Goal: Task Accomplishment & Management: Use online tool/utility

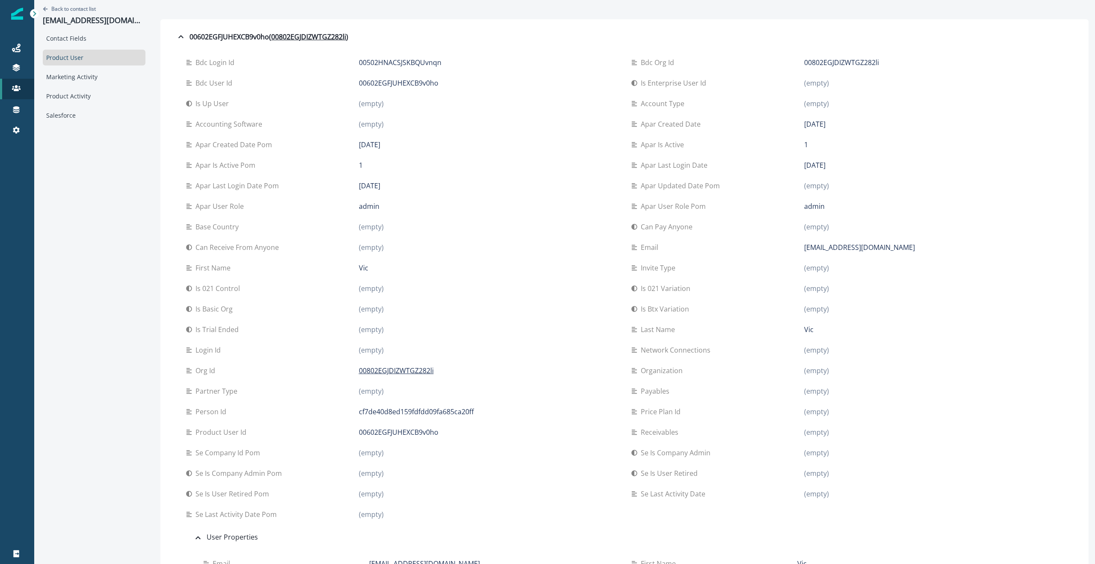
click at [52, 89] on p "Contacts" at bounding box center [58, 88] width 25 height 9
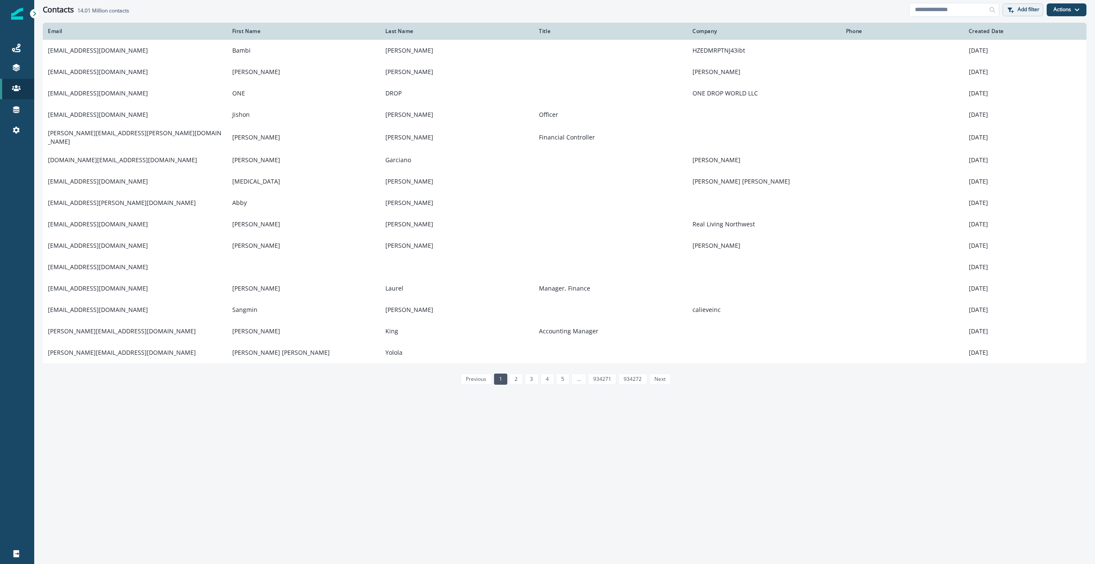
click at [1026, 9] on p "Add filter" at bounding box center [1028, 9] width 22 height 6
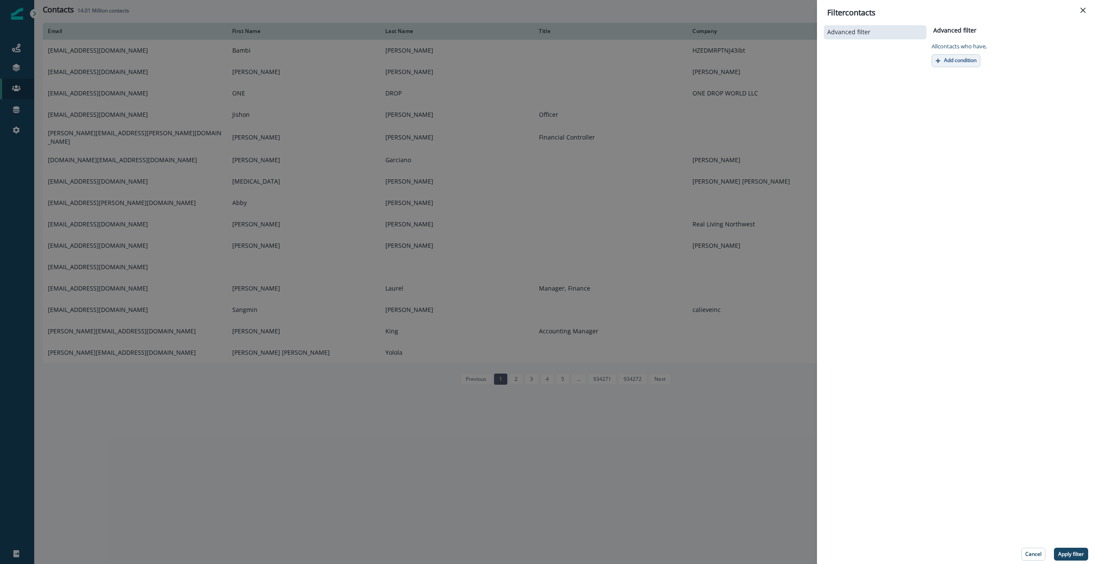
click at [961, 62] on p "Add condition" at bounding box center [960, 60] width 32 height 6
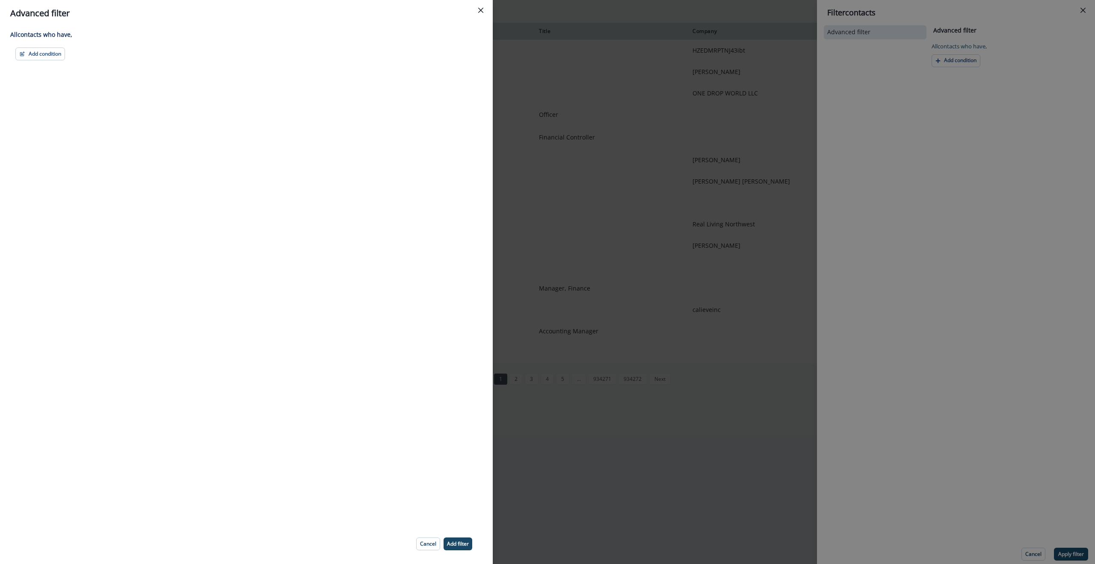
click at [29, 61] on div "All contact s who have, Add condition Contact properties A person property Perf…" at bounding box center [246, 275] width 493 height 497
click at [33, 55] on button "Add condition" at bounding box center [40, 53] width 50 height 13
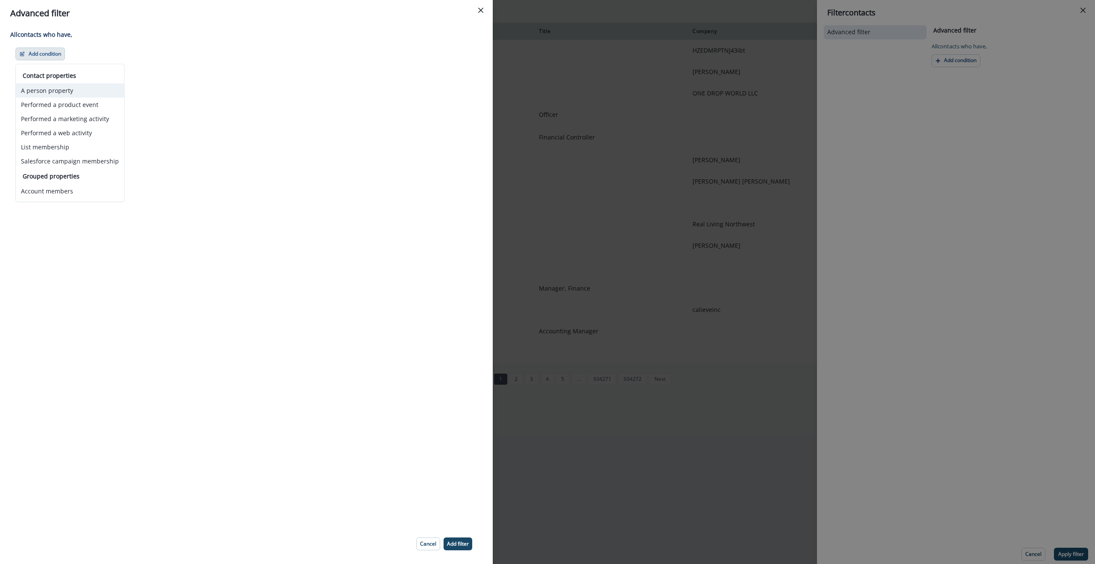
click at [55, 92] on button "A person property" at bounding box center [70, 90] width 108 height 14
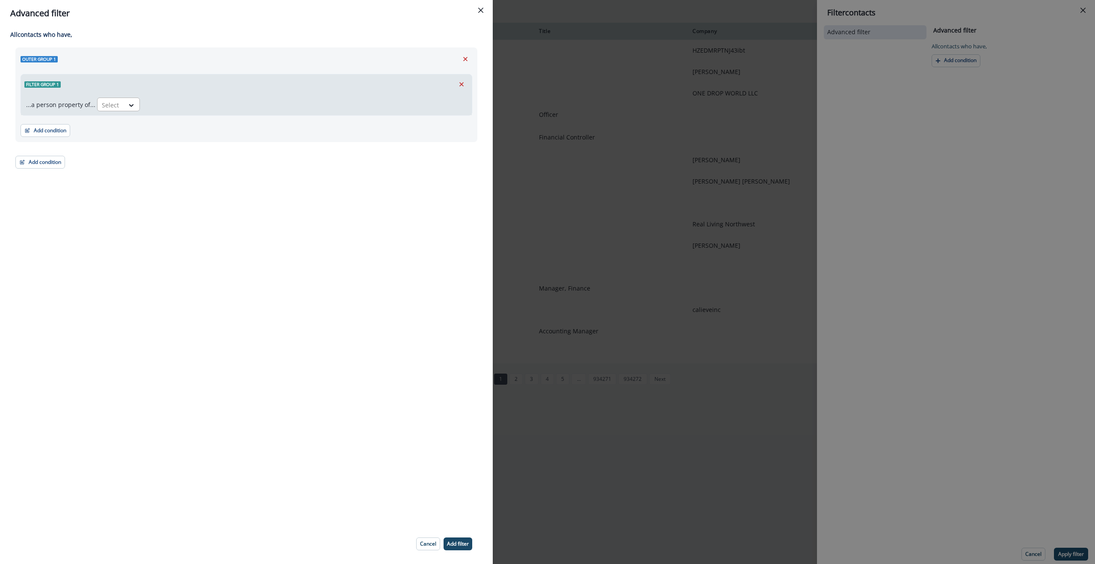
click at [103, 105] on div at bounding box center [111, 105] width 18 height 11
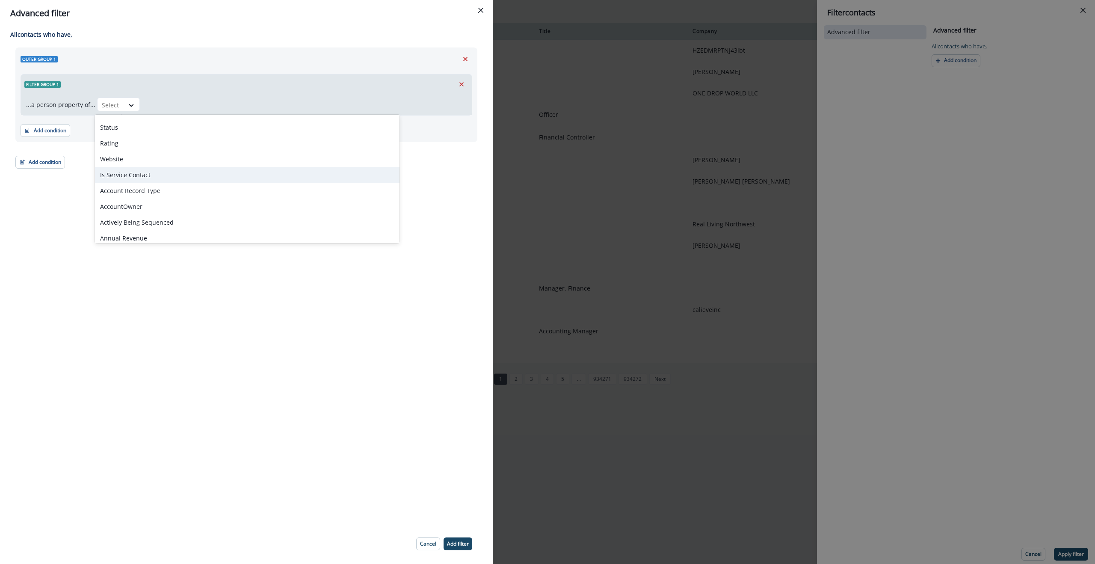
scroll to position [410, 0]
drag, startPoint x: 187, startPoint y: 76, endPoint x: 47, endPoint y: 103, distance: 142.5
click at [187, 76] on div "Filter group 1" at bounding box center [246, 84] width 451 height 20
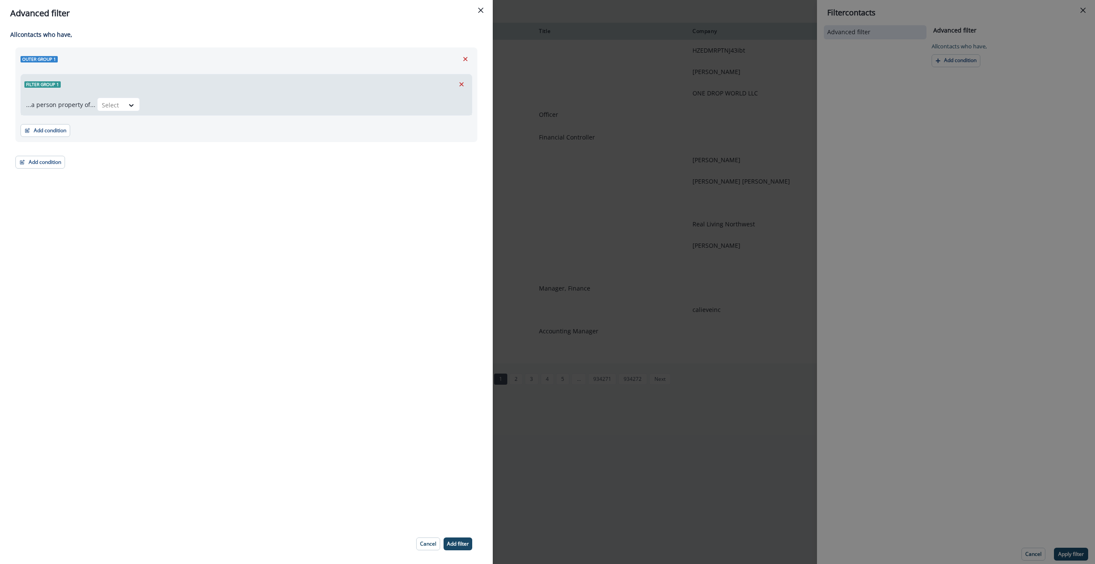
drag, startPoint x: 456, startPoint y: 84, endPoint x: 428, endPoint y: 83, distance: 27.8
click at [456, 84] on button "Remove" at bounding box center [462, 84] width 14 height 13
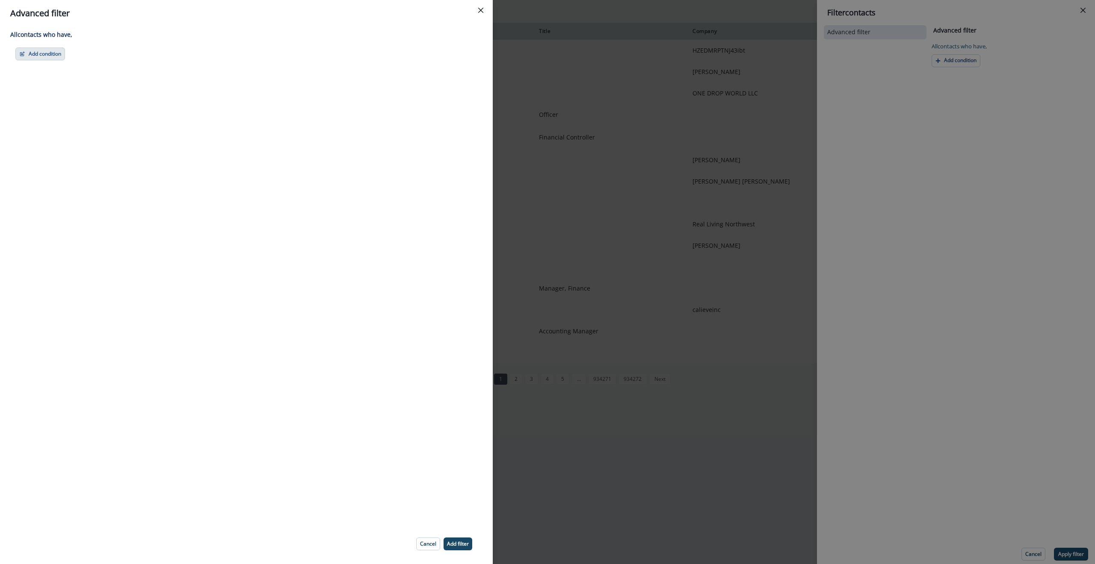
click at [47, 57] on button "Add condition" at bounding box center [40, 53] width 50 height 13
click at [72, 133] on button "Performed a web activity" at bounding box center [70, 133] width 108 height 14
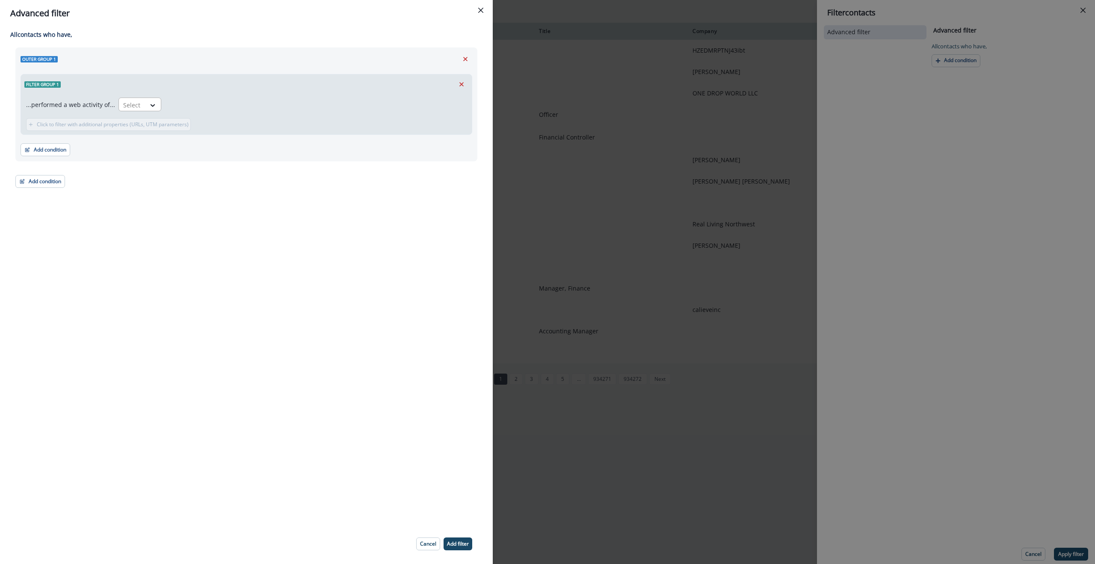
click at [138, 105] on div "Select" at bounding box center [132, 105] width 27 height 14
click at [68, 84] on icon "Edit name" at bounding box center [69, 84] width 5 height 5
click at [460, 83] on icon "Remove" at bounding box center [461, 84] width 4 height 4
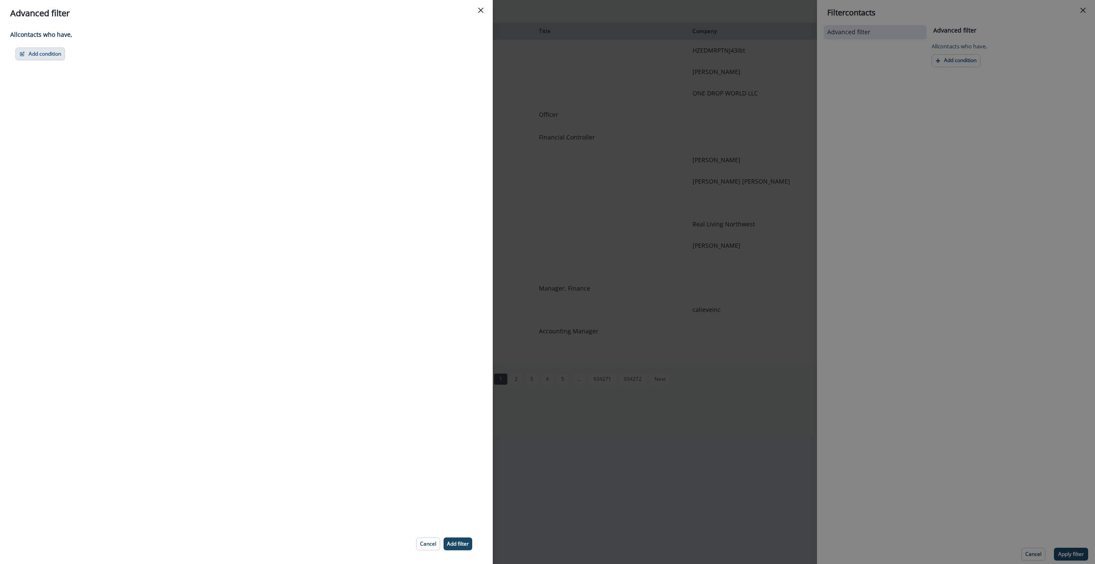
click at [36, 54] on button "Add condition" at bounding box center [40, 53] width 50 height 13
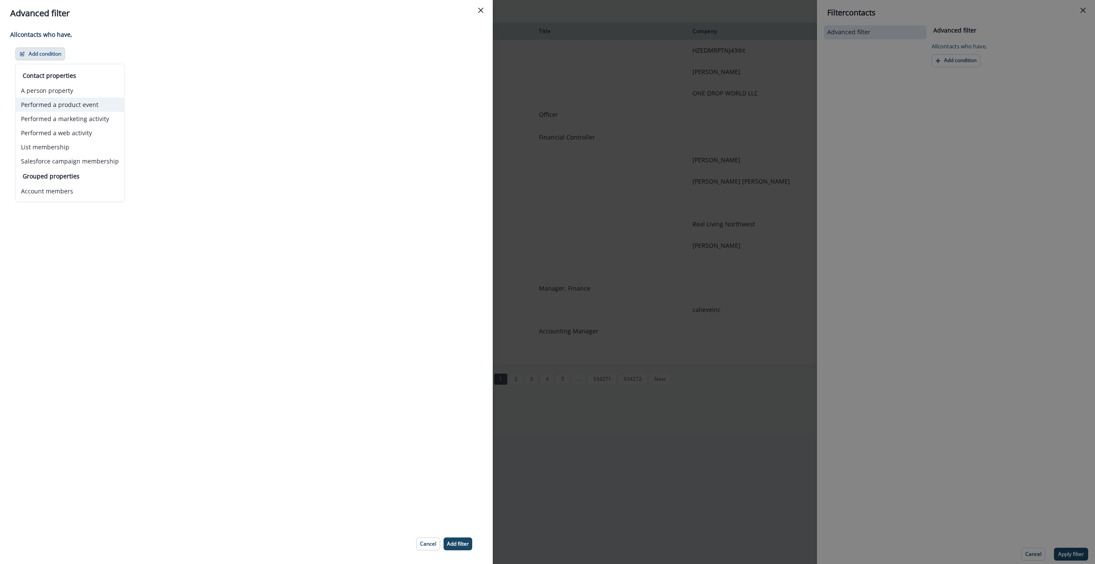
click at [101, 106] on button "Performed a product event" at bounding box center [70, 104] width 108 height 14
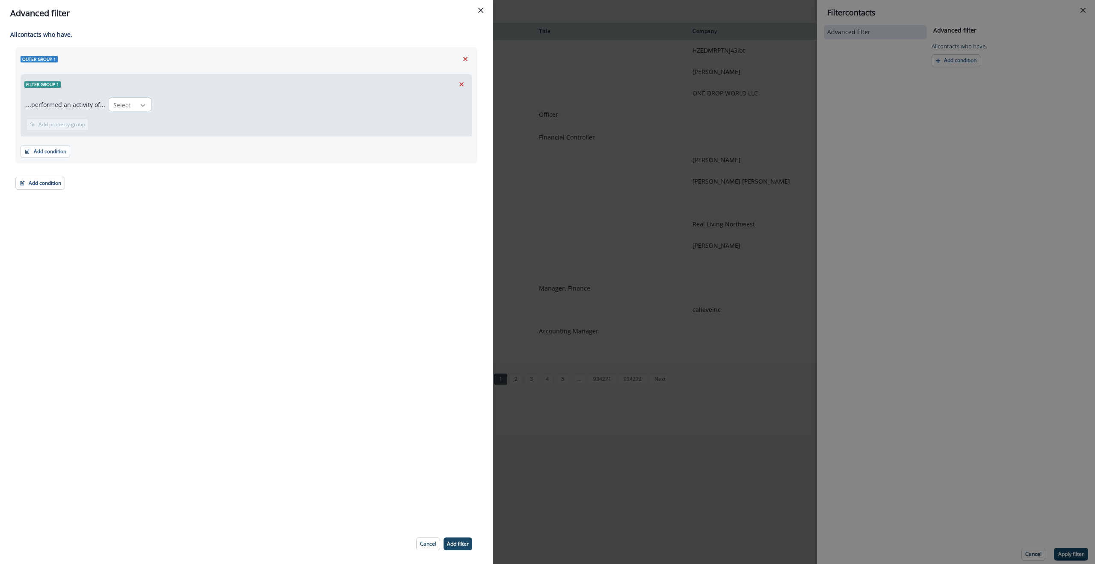
click at [143, 105] on icon at bounding box center [143, 105] width 8 height 9
click at [129, 104] on div "Select" at bounding box center [122, 105] width 27 height 14
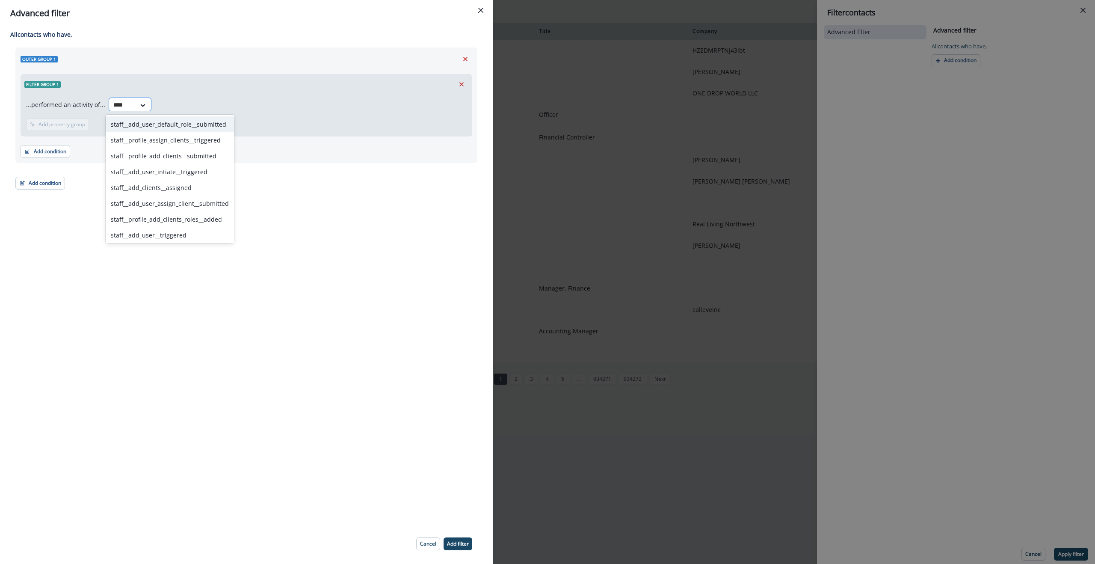
type input "*****"
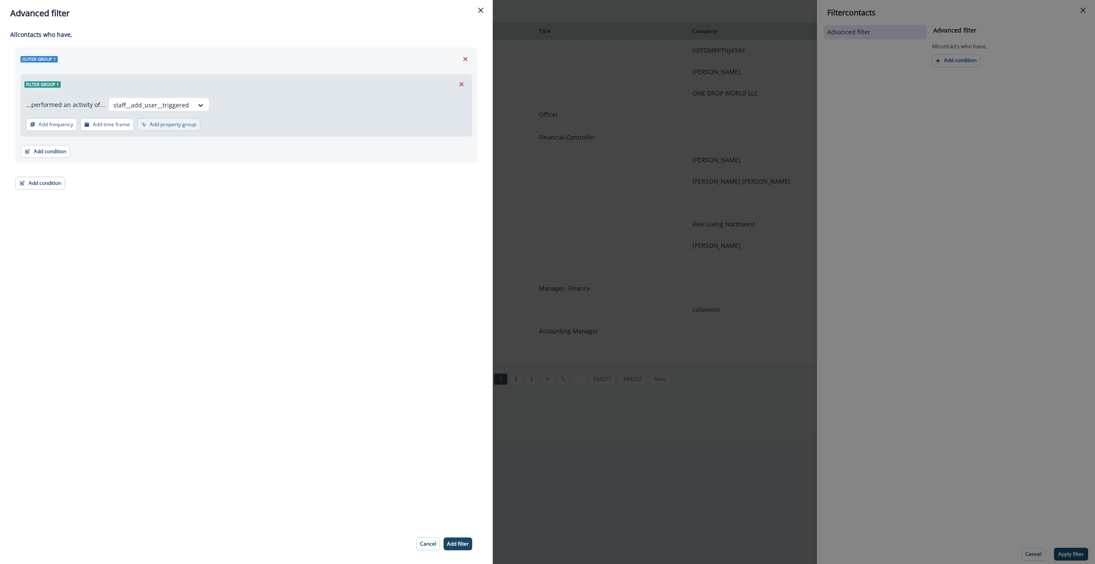
click at [180, 124] on p "Add property group" at bounding box center [173, 124] width 47 height 6
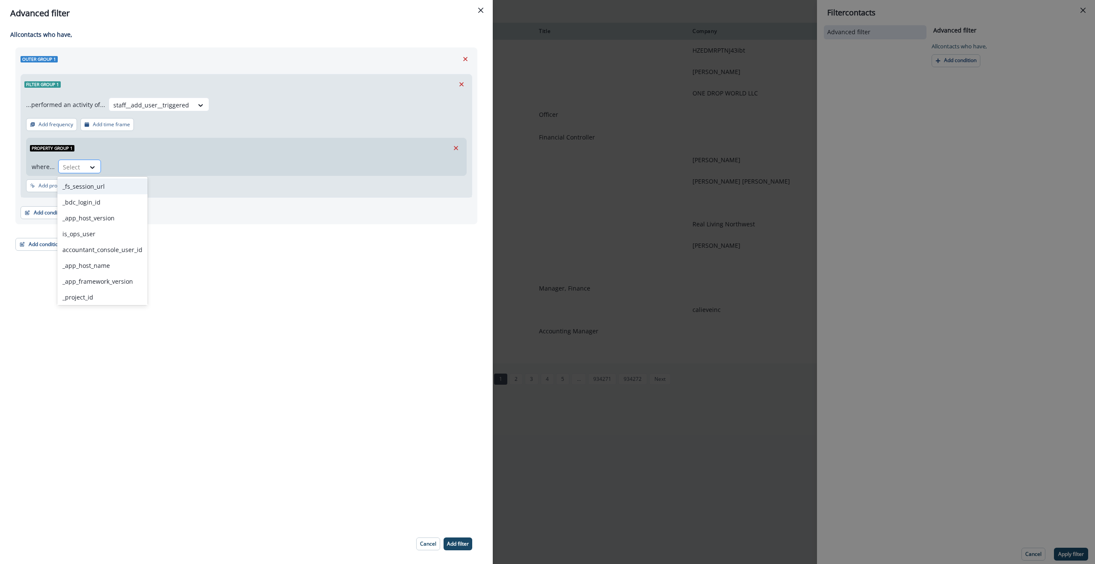
click at [73, 165] on div at bounding box center [72, 167] width 18 height 11
drag, startPoint x: 97, startPoint y: 279, endPoint x: 105, endPoint y: 278, distance: 8.1
click at [97, 279] on div "added_user_details" at bounding box center [102, 280] width 90 height 16
click at [160, 169] on div at bounding box center [156, 167] width 18 height 11
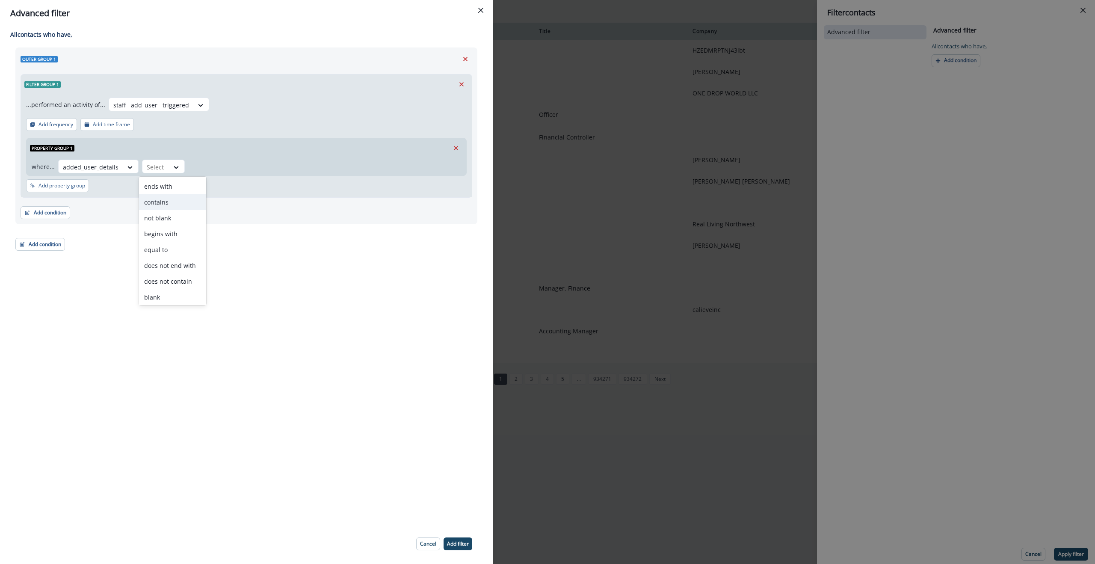
click at [168, 202] on div "contains" at bounding box center [172, 202] width 67 height 16
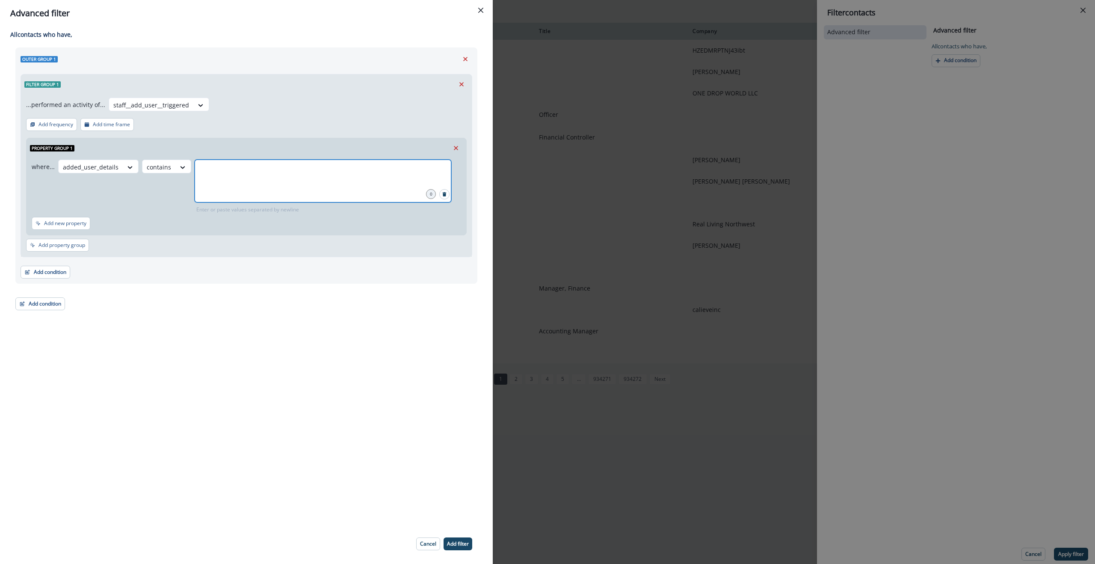
drag, startPoint x: 247, startPoint y: 176, endPoint x: 269, endPoint y: 176, distance: 21.8
click at [247, 176] on input "text" at bounding box center [323, 170] width 254 height 17
click at [222, 176] on input "text" at bounding box center [323, 170] width 254 height 17
type input "**********"
click at [123, 165] on div "contains" at bounding box center [91, 167] width 64 height 14
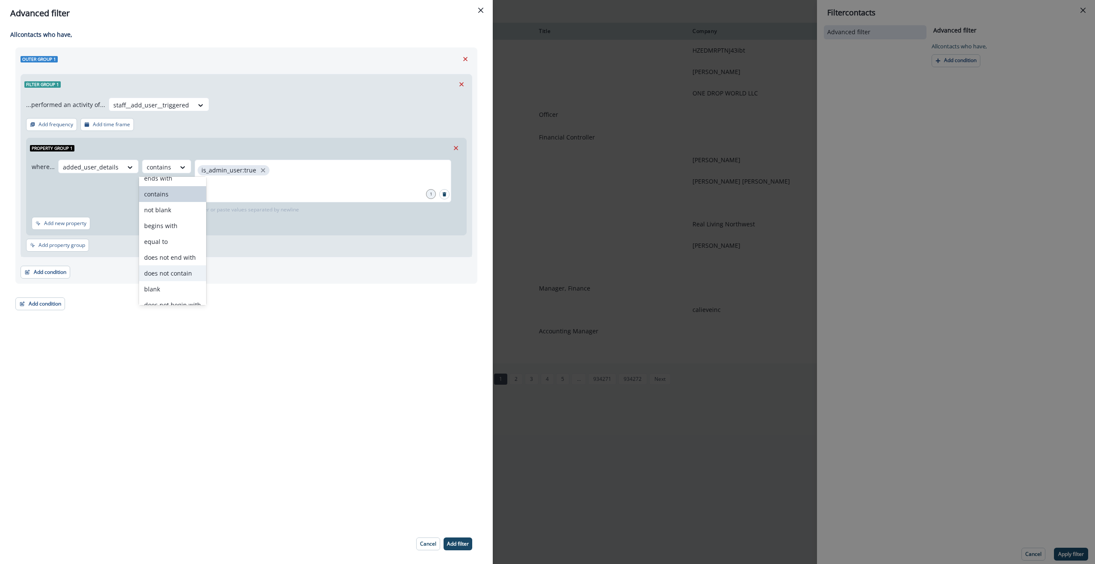
scroll to position [0, 0]
click at [279, 217] on div "Add new property" at bounding box center [246, 225] width 429 height 16
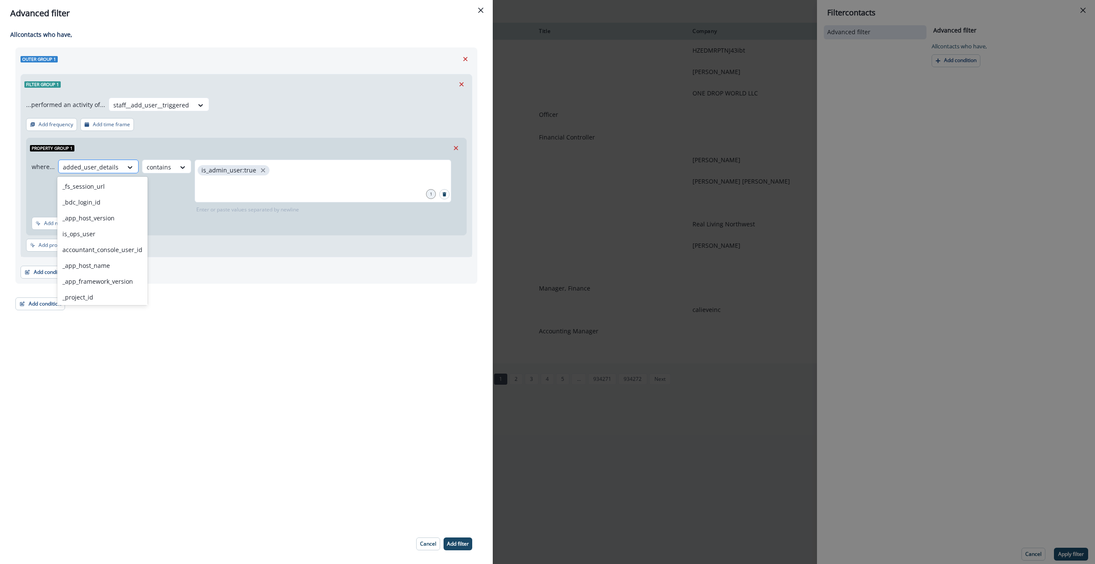
click at [81, 166] on div at bounding box center [91, 167] width 56 height 11
click at [194, 215] on div "where... added_user_details contains is_admin_user:true 1 Enter or paste values…" at bounding box center [247, 196] width 440 height 77
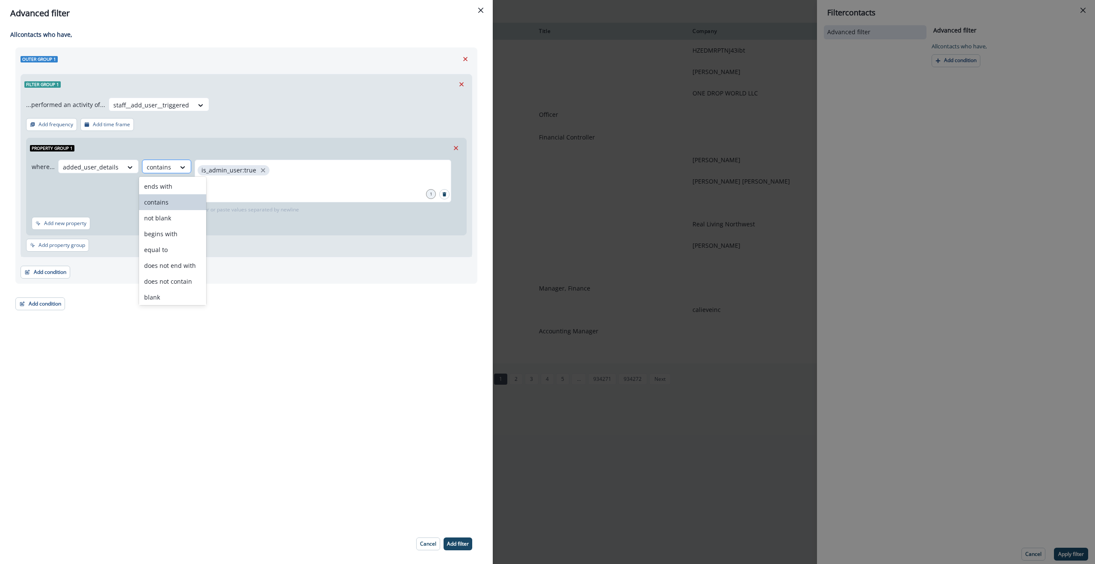
click at [162, 167] on div at bounding box center [159, 167] width 24 height 11
click at [167, 168] on div "contains" at bounding box center [158, 167] width 33 height 14
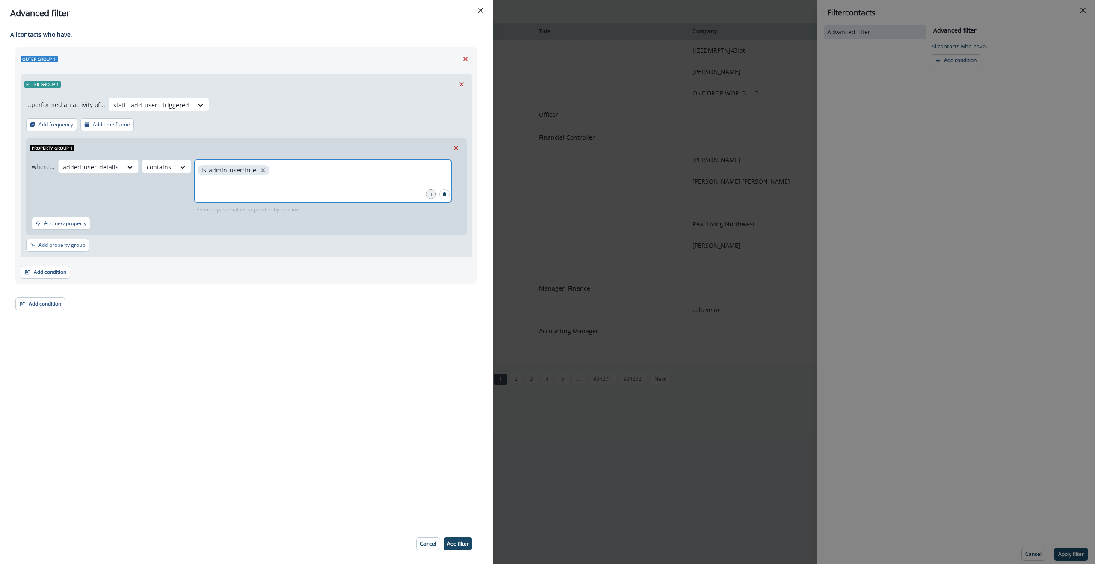
click at [222, 184] on input "text" at bounding box center [323, 187] width 254 height 17
click at [97, 168] on div at bounding box center [91, 167] width 56 height 11
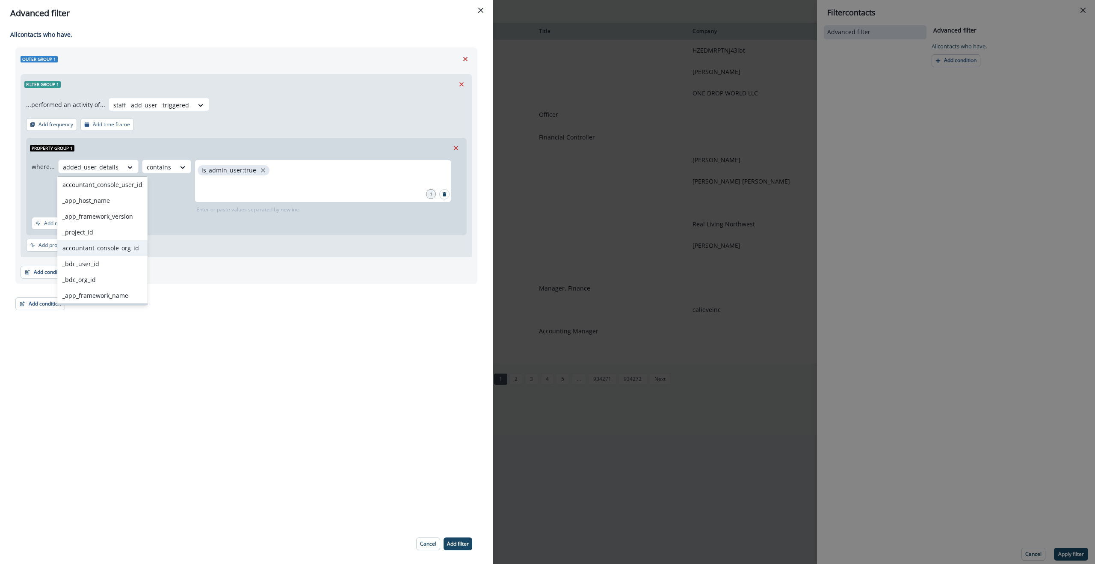
scroll to position [97, 0]
click at [180, 153] on div "Property group 1" at bounding box center [247, 148] width 440 height 20
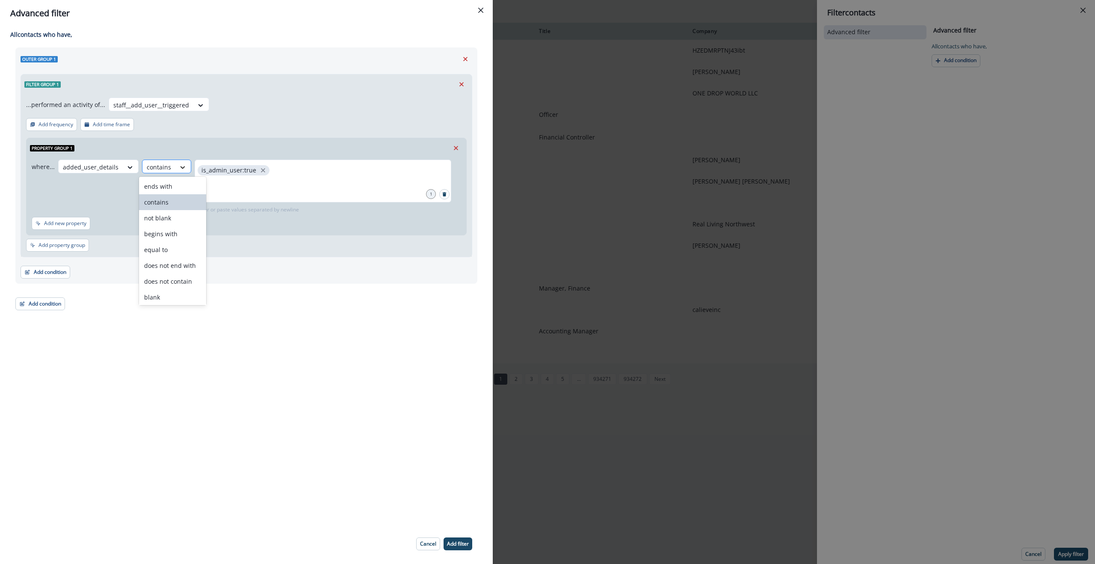
click at [175, 165] on div at bounding box center [182, 167] width 15 height 9
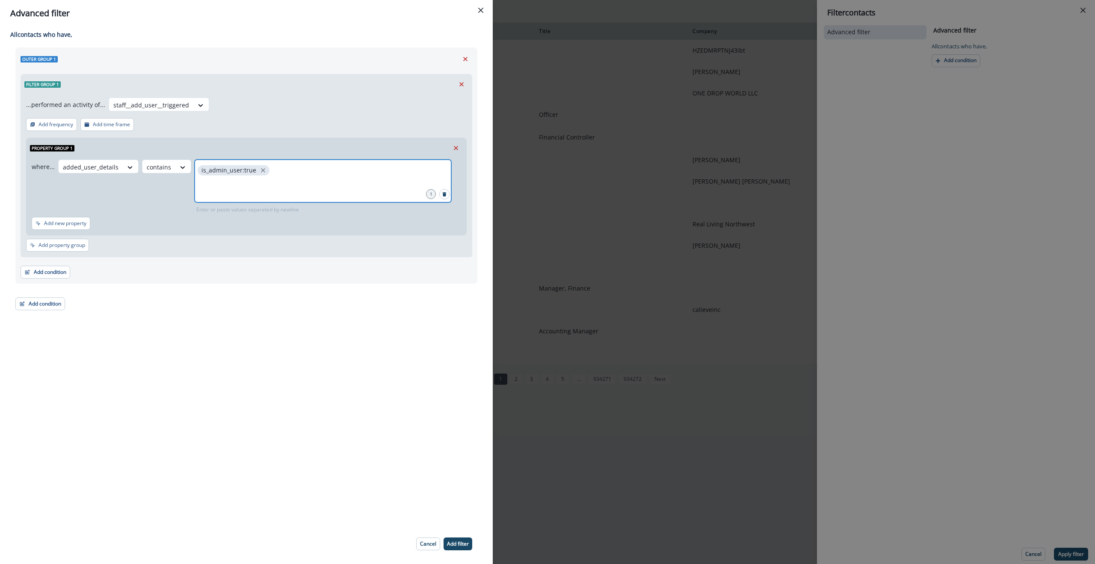
drag, startPoint x: 242, startPoint y: 192, endPoint x: 257, endPoint y: 181, distance: 19.0
click at [242, 192] on input "text" at bounding box center [323, 187] width 254 height 17
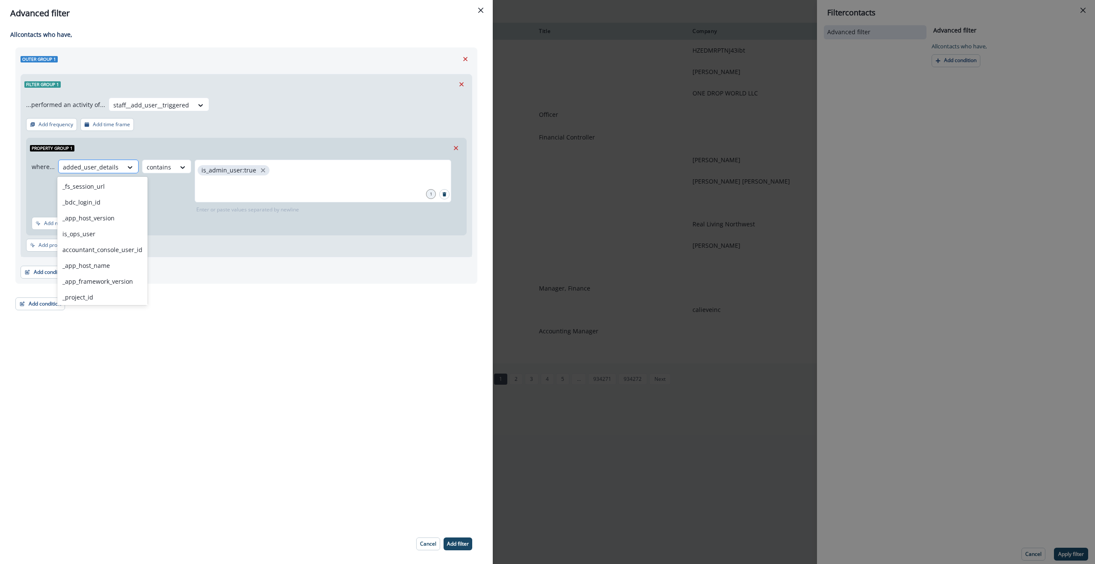
click at [95, 171] on div at bounding box center [91, 167] width 56 height 11
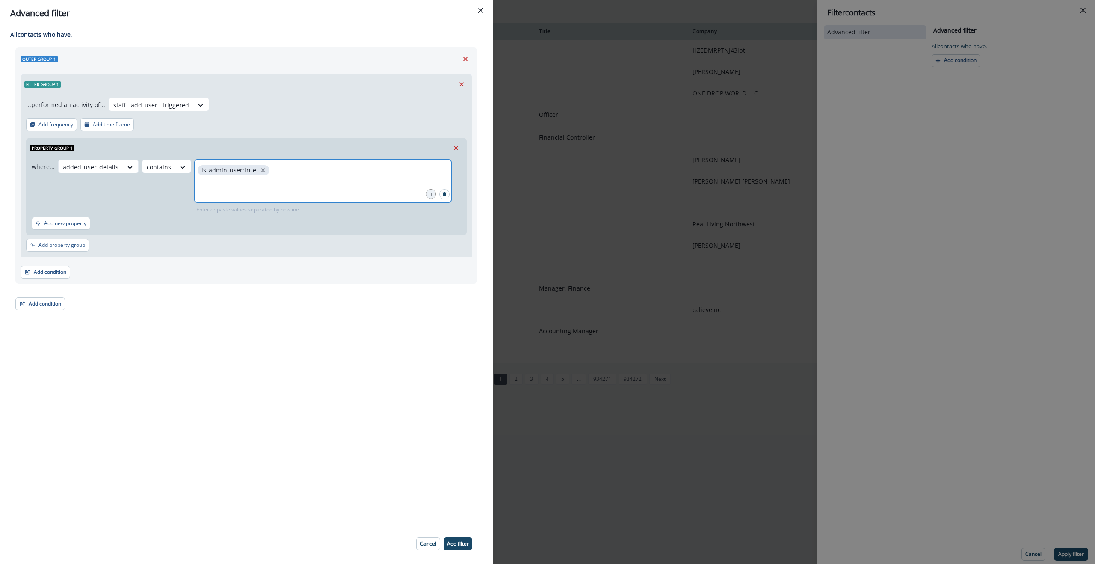
click at [245, 189] on input "text" at bounding box center [323, 187] width 254 height 17
click at [443, 195] on icon "Search" at bounding box center [445, 194] width 4 height 4
click at [213, 152] on div "Property group 1" at bounding box center [247, 148] width 440 height 20
click at [227, 148] on div "Property group 1" at bounding box center [247, 148] width 440 height 20
click at [455, 150] on icon "Remove" at bounding box center [456, 148] width 8 height 8
